Goal: Information Seeking & Learning: Learn about a topic

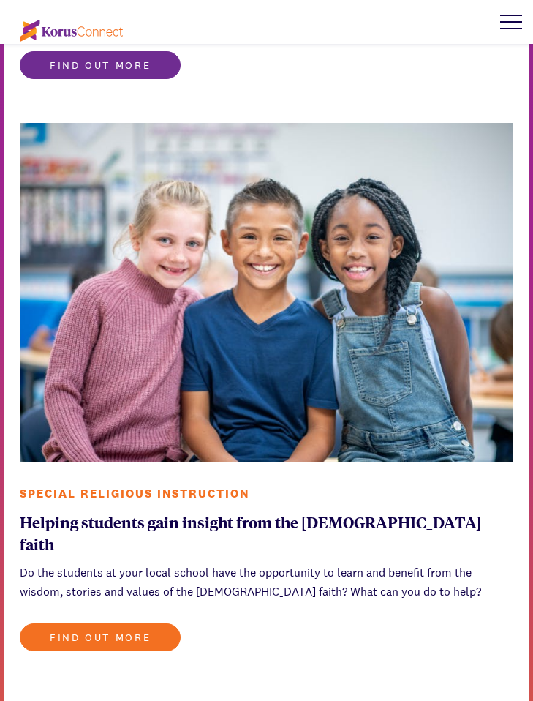
scroll to position [867, 0]
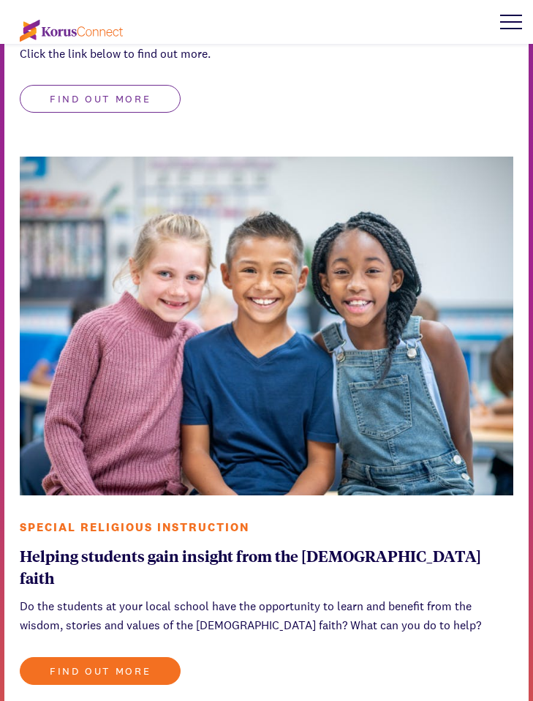
click at [111, 96] on button "Find out more" at bounding box center [100, 99] width 161 height 28
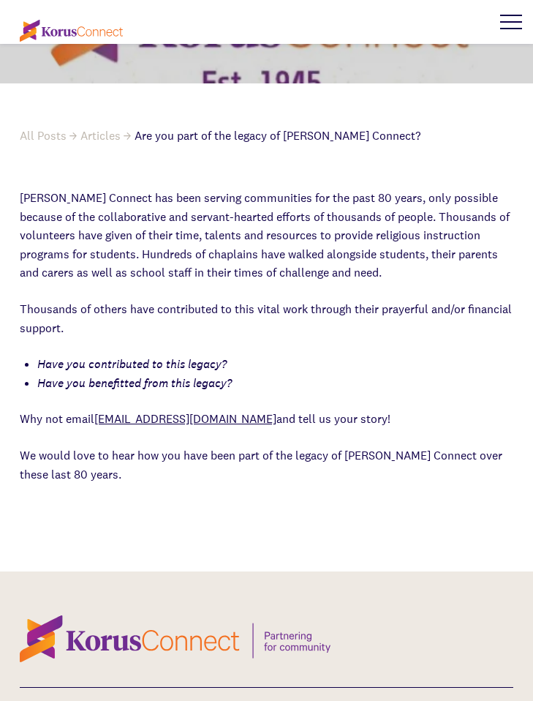
scroll to position [248, 0]
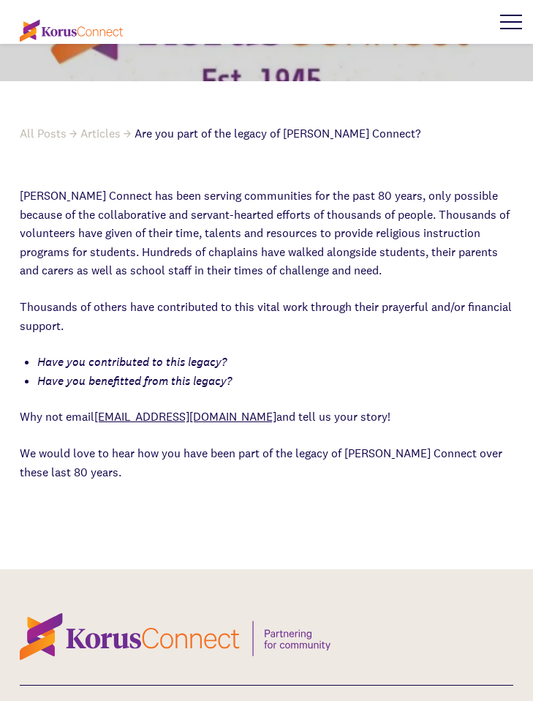
click at [26, 199] on p "[PERSON_NAME] Connect has been serving communities for the past 80 years, only …" at bounding box center [267, 234] width 494 height 94
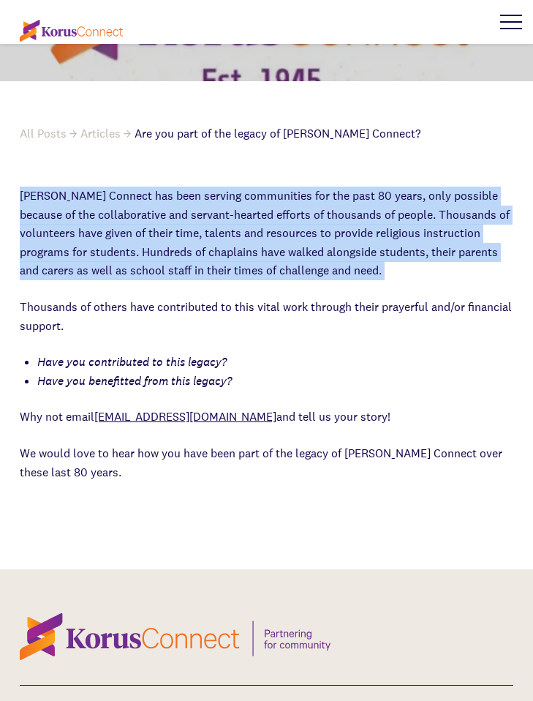
drag, startPoint x: 26, startPoint y: 199, endPoint x: 311, endPoint y: 279, distance: 296.3
click at [311, 279] on p "[PERSON_NAME] Connect has been serving communities for the past 80 years, only …" at bounding box center [267, 234] width 494 height 94
copy p "[PERSON_NAME] Connect has been serving communities for the past 80 years, only …"
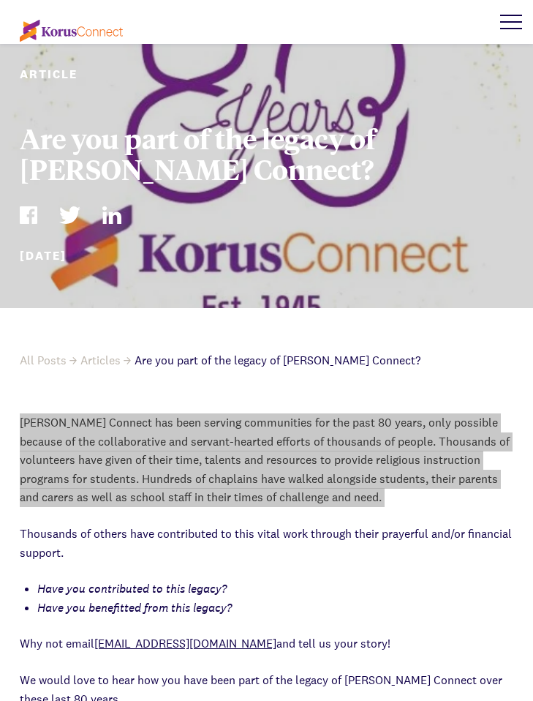
scroll to position [0, 0]
